Goal: Task Accomplishment & Management: Manage account settings

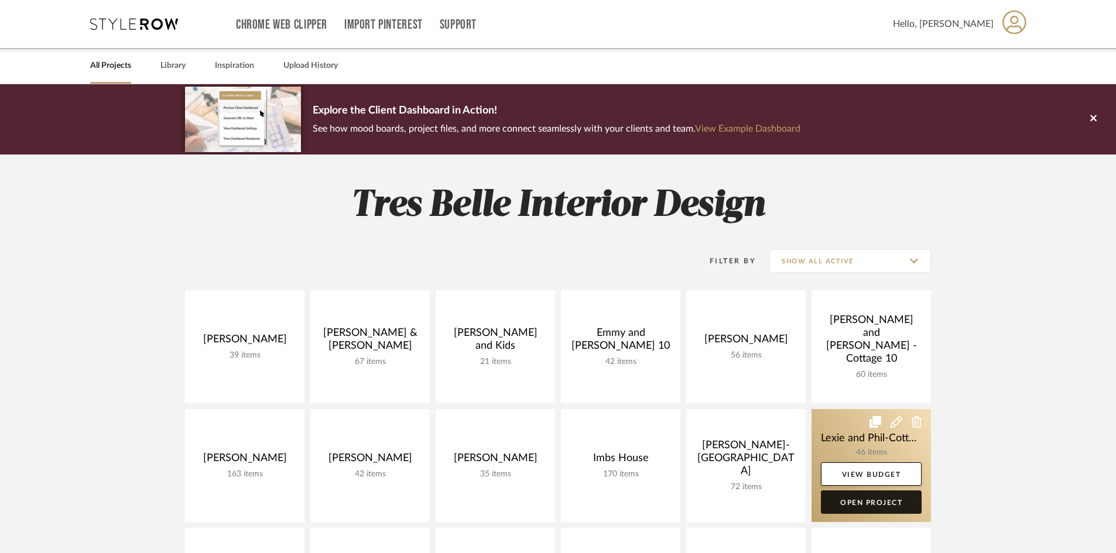
click at [874, 496] on link "Open Project" at bounding box center [871, 502] width 101 height 23
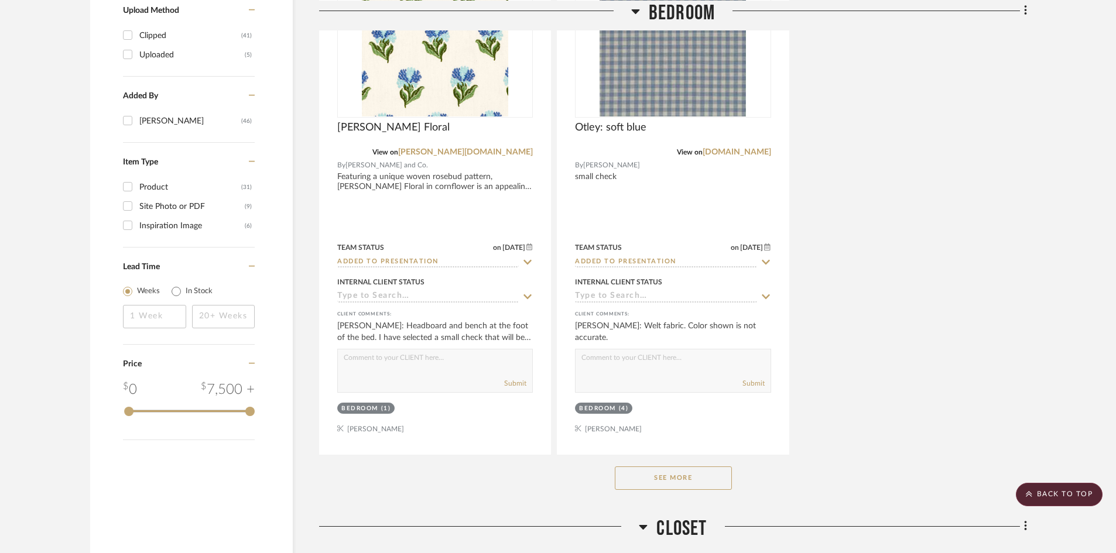
scroll to position [1464, 0]
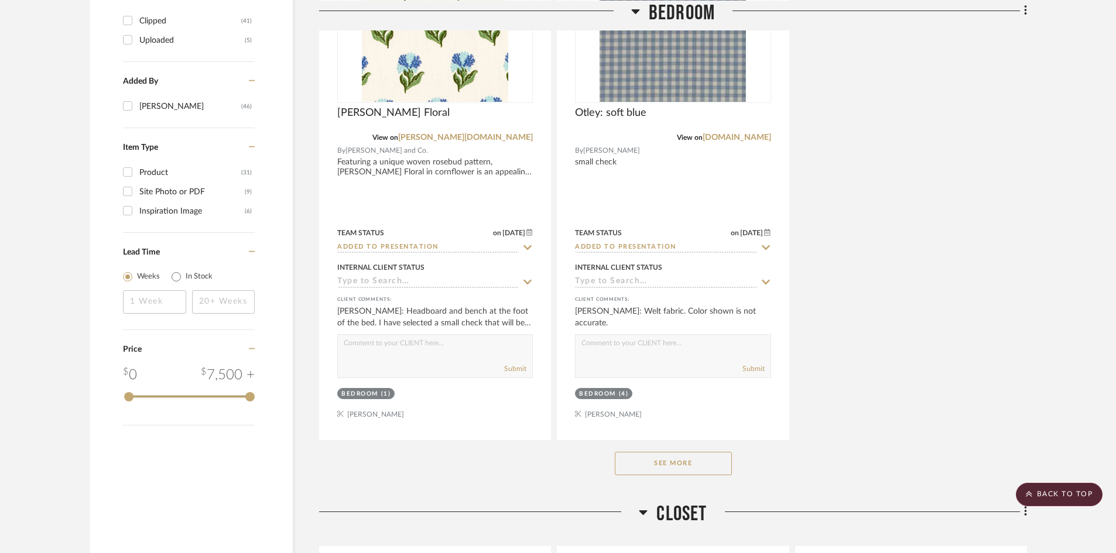
click at [703, 452] on button "See More" at bounding box center [673, 463] width 117 height 23
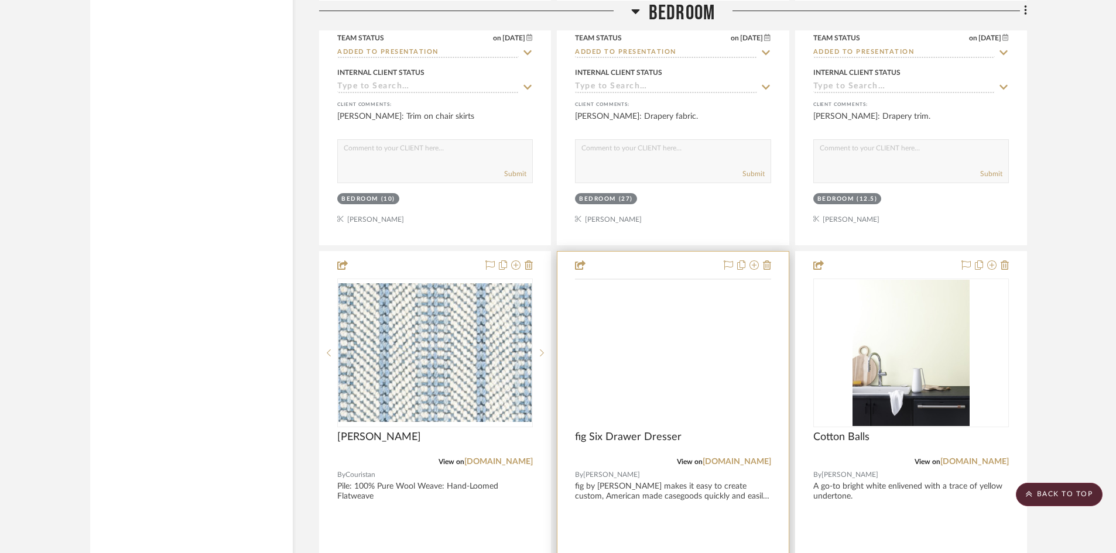
scroll to position [2694, 0]
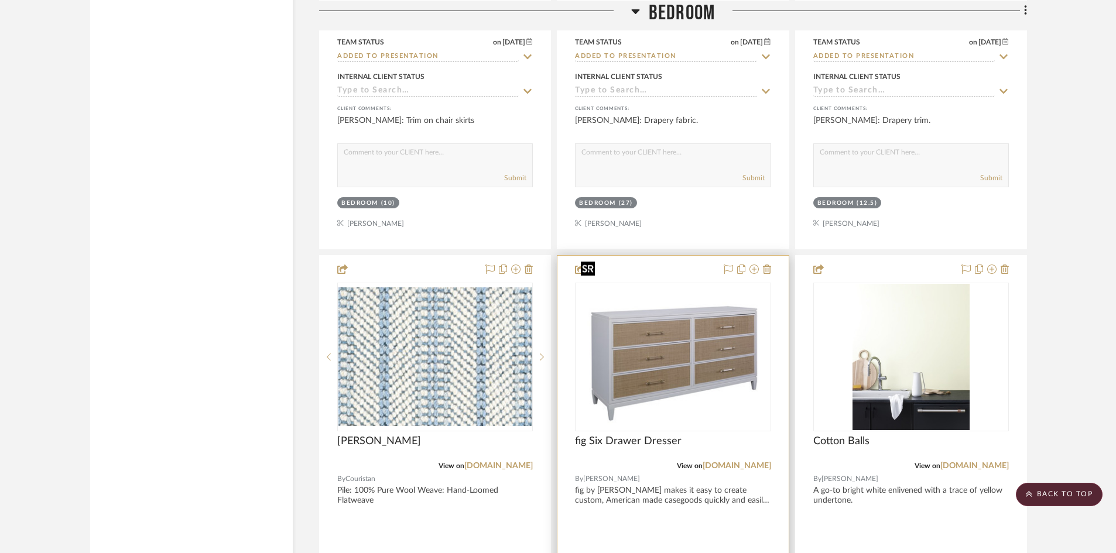
click at [688, 341] on img "0" at bounding box center [673, 357] width 194 height 142
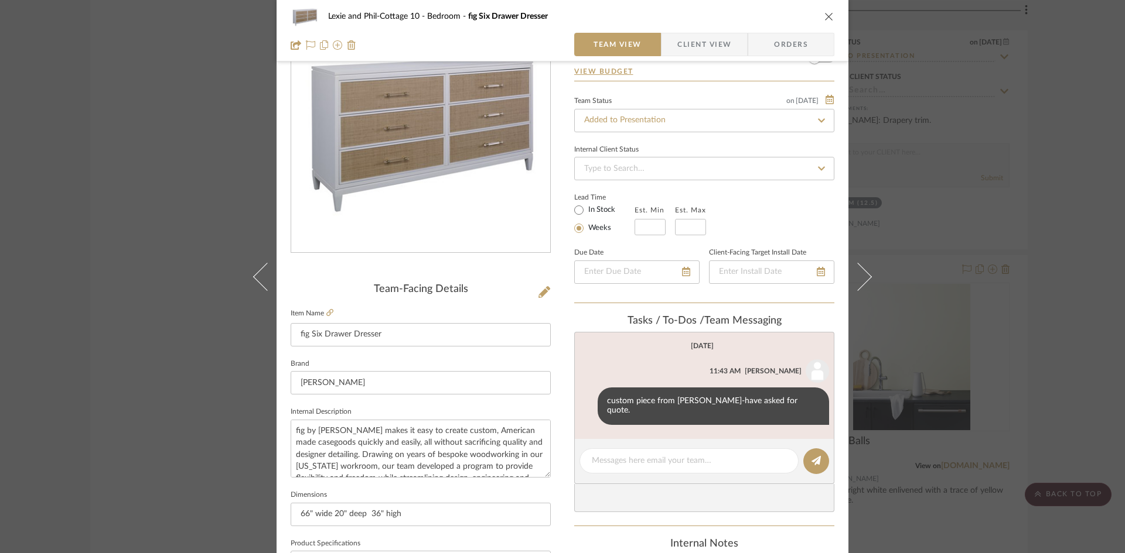
scroll to position [117, 0]
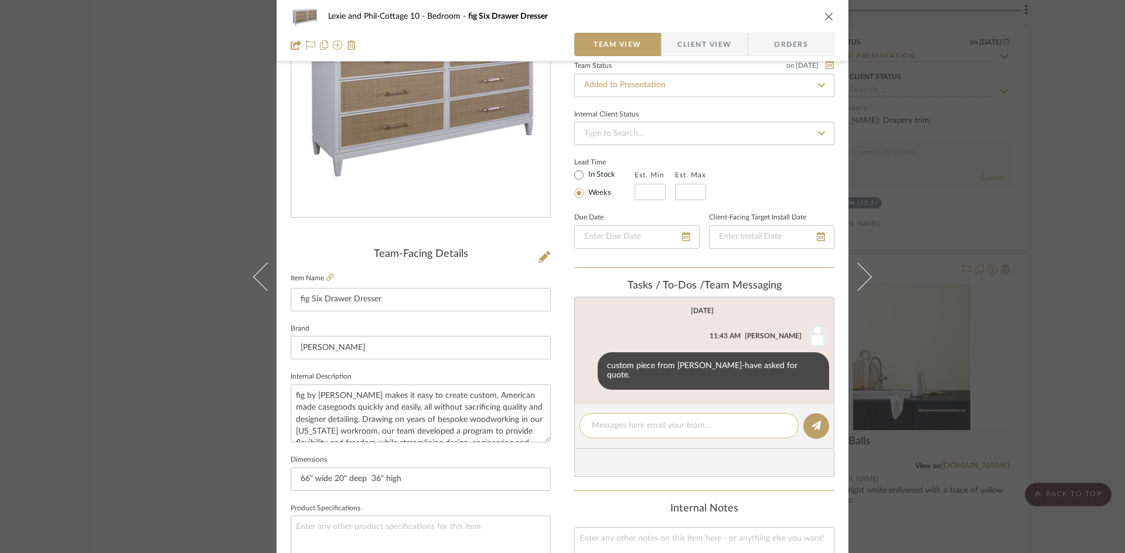
click at [685, 420] on textarea at bounding box center [689, 426] width 194 height 12
type textarea "switched to custom OBD,"
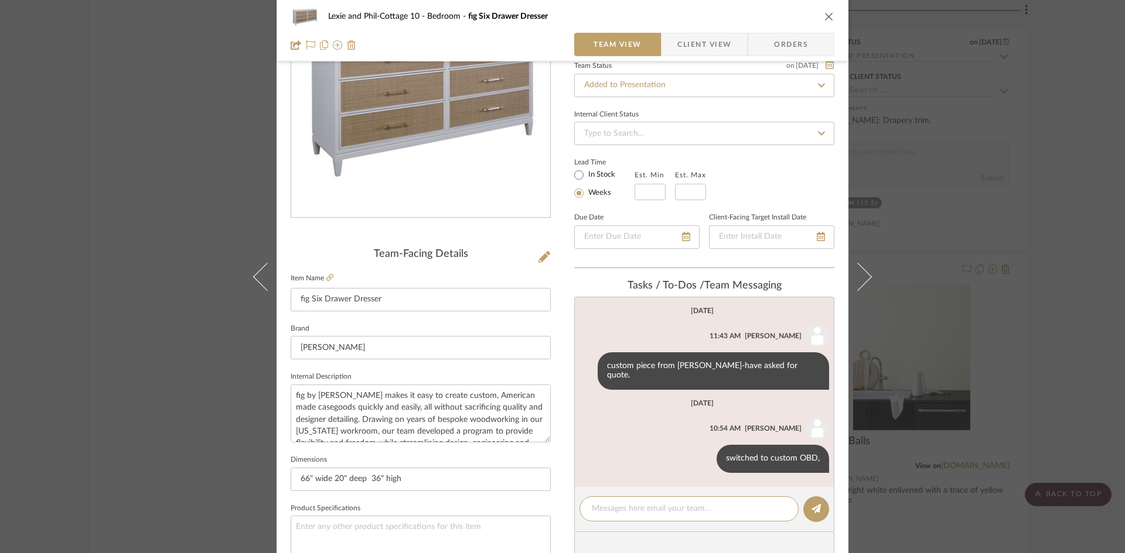
click at [828, 15] on icon "close" at bounding box center [828, 16] width 9 height 9
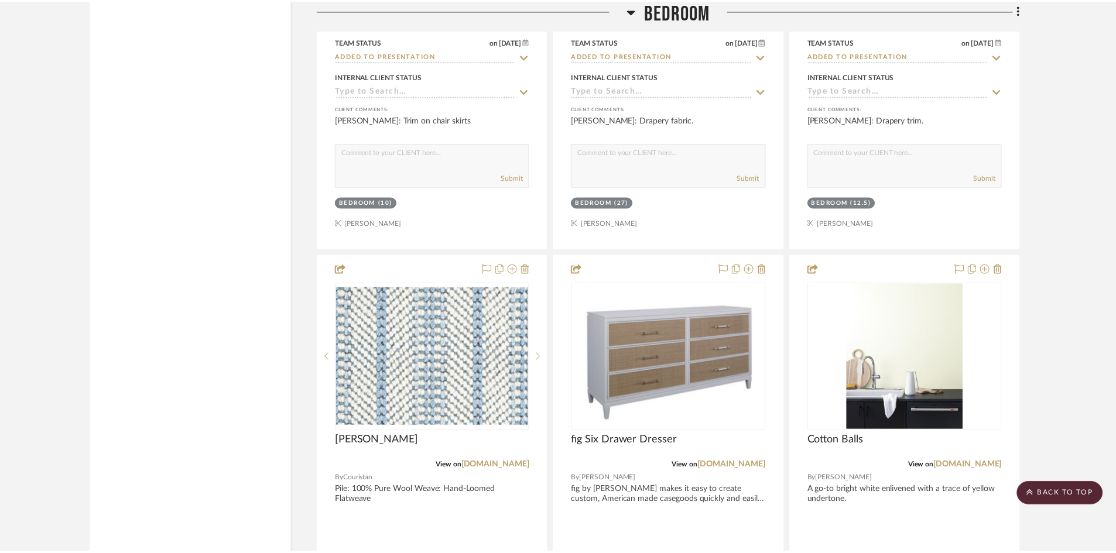
scroll to position [2694, 0]
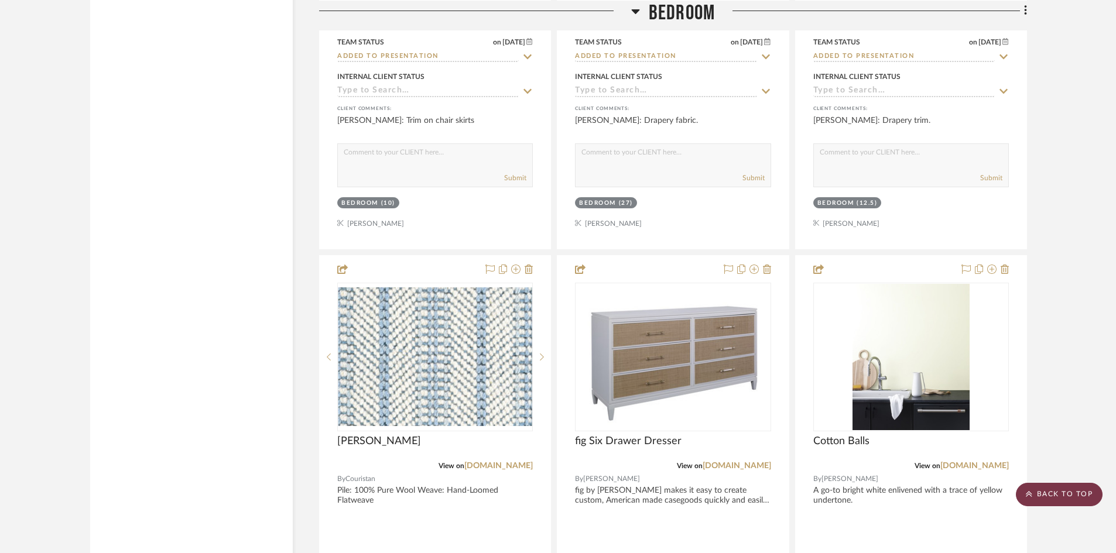
click at [1061, 492] on scroll-to-top-button "BACK TO TOP" at bounding box center [1059, 494] width 87 height 23
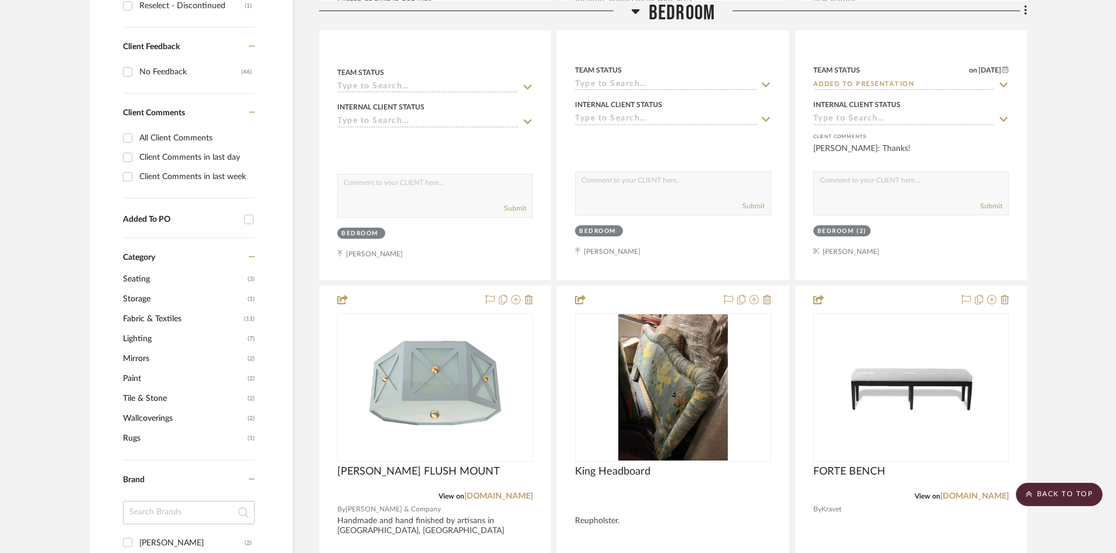
scroll to position [527, 0]
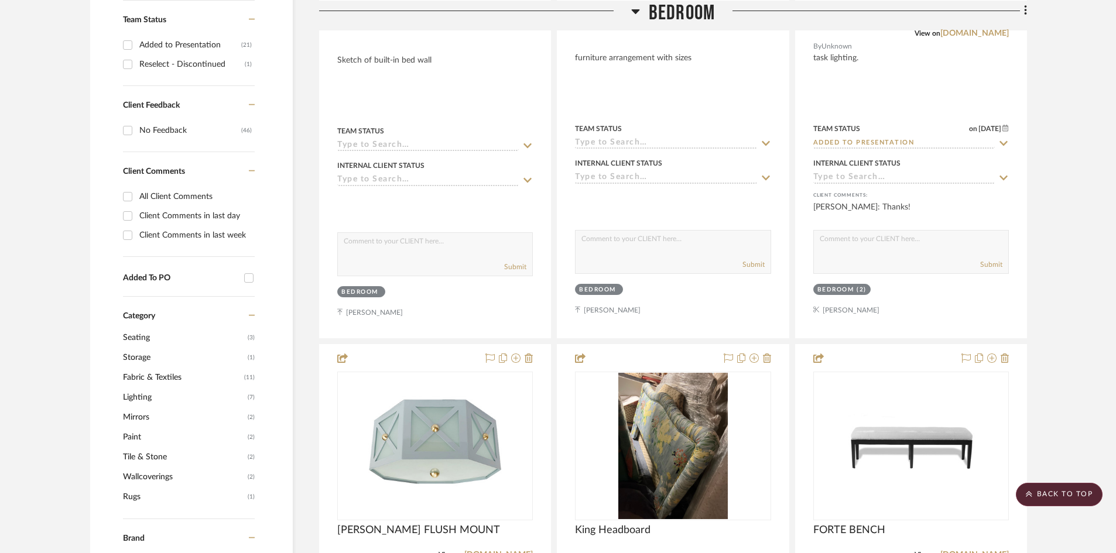
click at [129, 187] on input "All Client Comments" at bounding box center [127, 196] width 19 height 19
checkbox input "true"
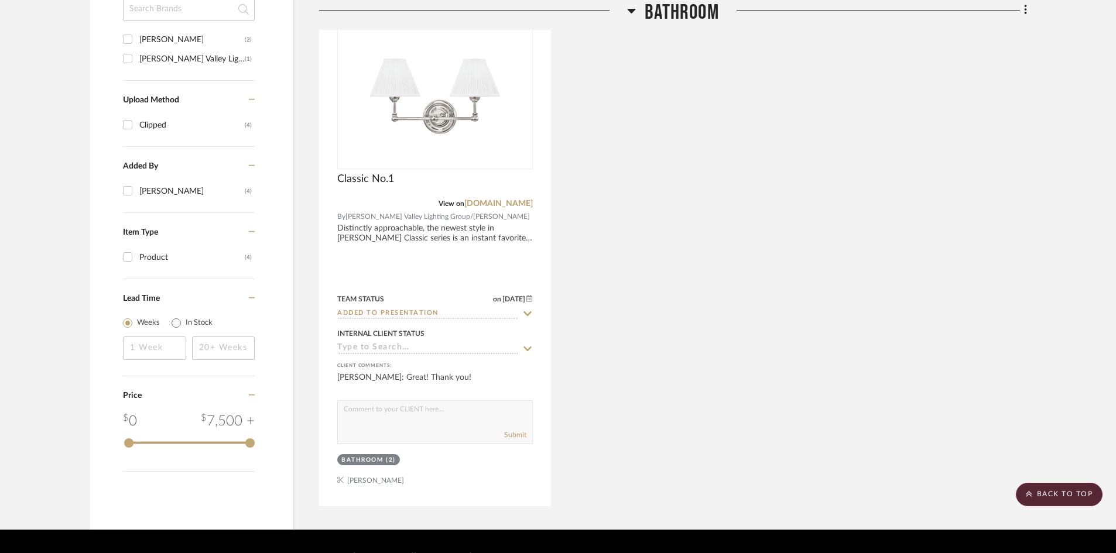
scroll to position [951, 0]
click at [1061, 495] on scroll-to-top-button "BACK TO TOP" at bounding box center [1059, 494] width 87 height 23
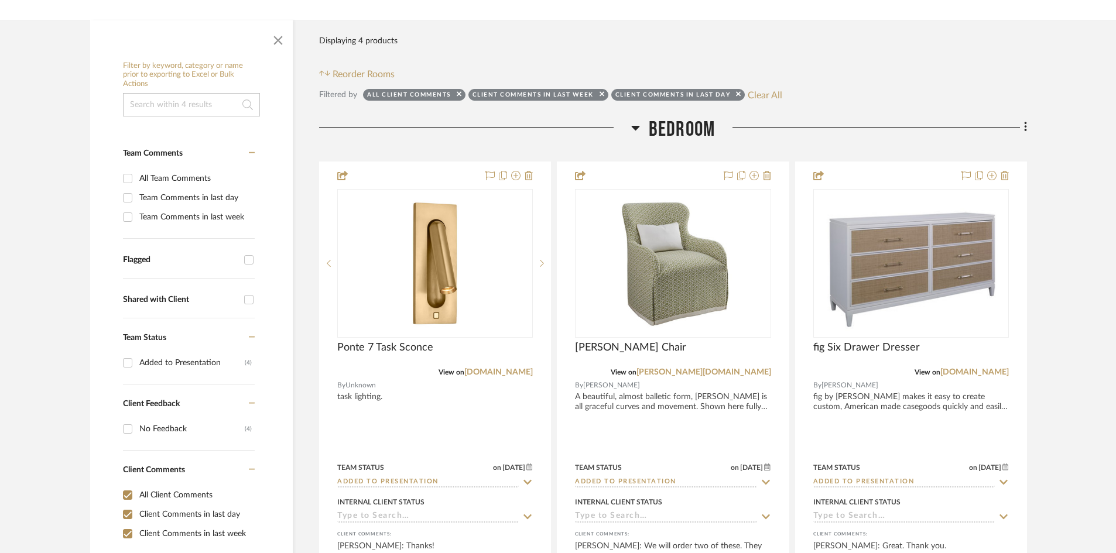
scroll to position [234, 0]
